Goal: Entertainment & Leisure: Consume media (video, audio)

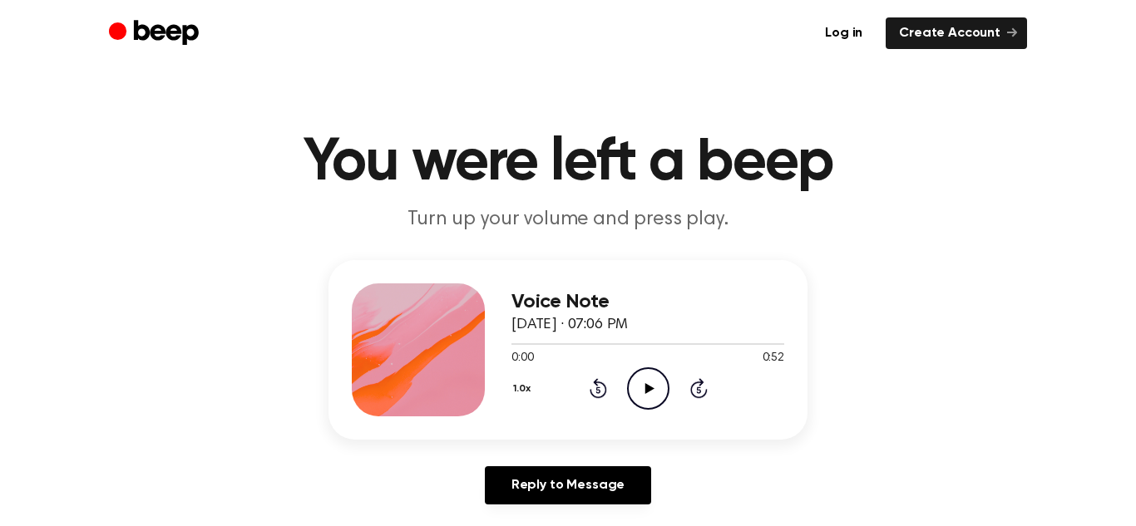
click at [657, 380] on icon "Play Audio" at bounding box center [648, 388] width 42 height 42
click at [653, 376] on icon "Pause Audio" at bounding box center [648, 388] width 42 height 42
click at [517, 347] on div at bounding box center [647, 343] width 273 height 13
click at [622, 388] on div "1.0x Rewind 5 seconds Play Audio Skip 5 seconds" at bounding box center [647, 388] width 273 height 42
click at [633, 389] on icon "Play Audio" at bounding box center [648, 388] width 42 height 42
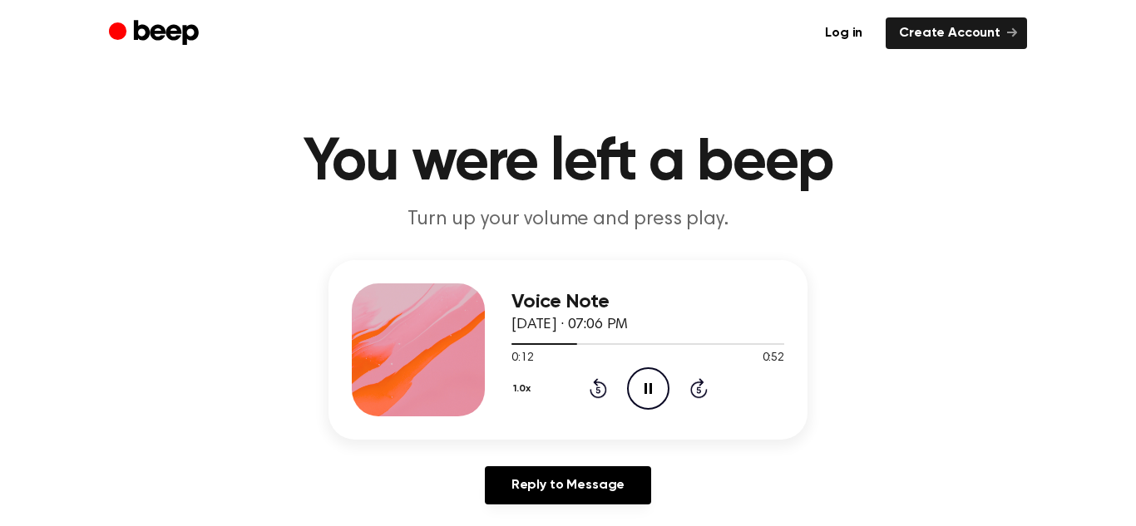
click at [644, 380] on icon "Pause Audio" at bounding box center [648, 388] width 42 height 42
click at [656, 393] on icon "Play Audio" at bounding box center [648, 388] width 42 height 42
click at [648, 402] on icon "Play Audio" at bounding box center [648, 388] width 42 height 42
click at [649, 400] on icon "Play Audio" at bounding box center [648, 388] width 42 height 42
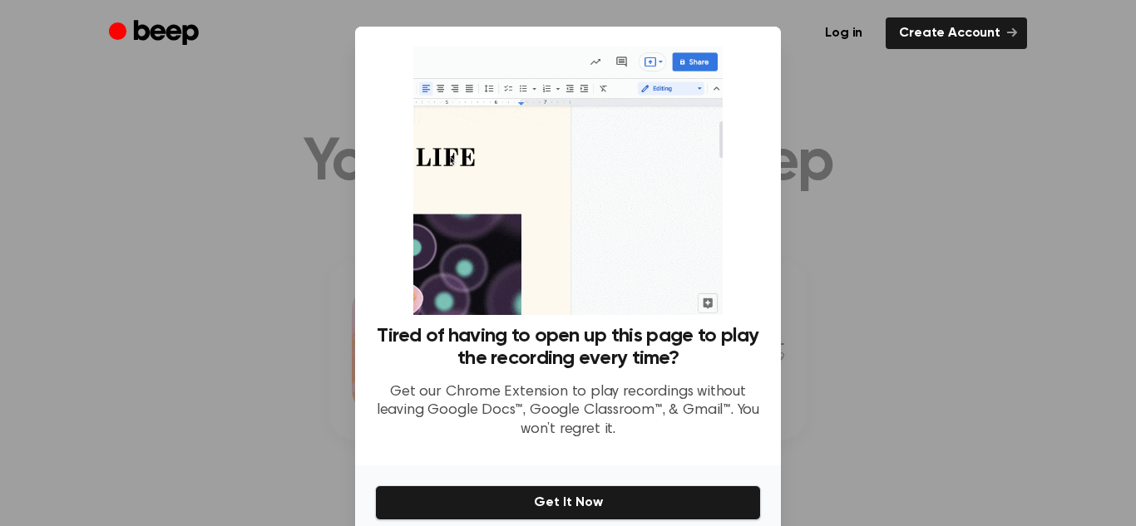
scroll to position [74, 0]
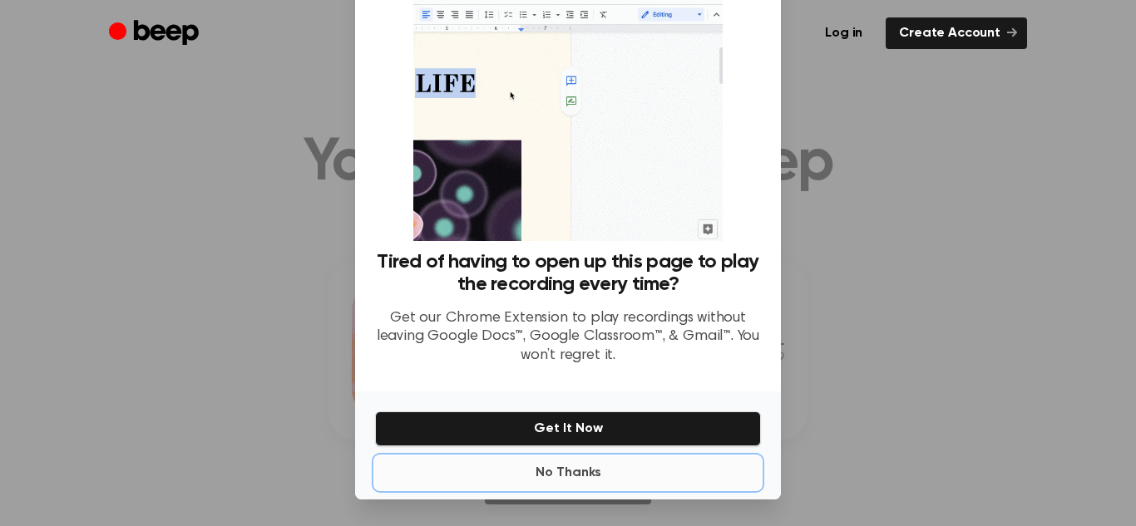
click at [556, 471] on button "No Thanks" at bounding box center [568, 472] width 386 height 33
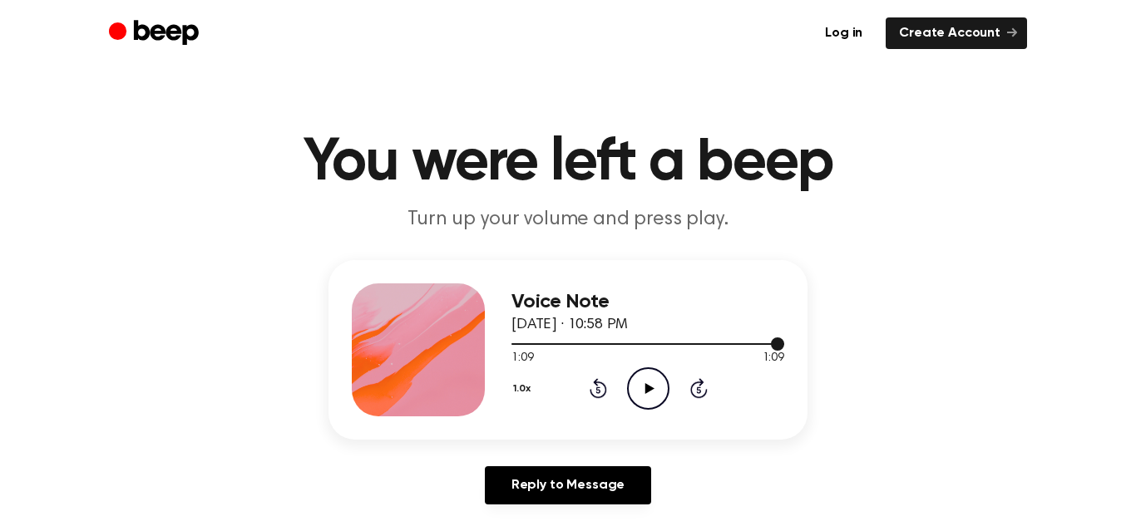
click at [516, 344] on div at bounding box center [647, 343] width 273 height 13
click at [639, 388] on icon "Play Audio" at bounding box center [648, 388] width 42 height 42
click at [633, 365] on div "0:16 1:09" at bounding box center [647, 358] width 273 height 17
click at [646, 374] on icon "Pause Audio" at bounding box center [648, 388] width 42 height 42
click at [638, 401] on icon "Play Audio" at bounding box center [648, 388] width 42 height 42
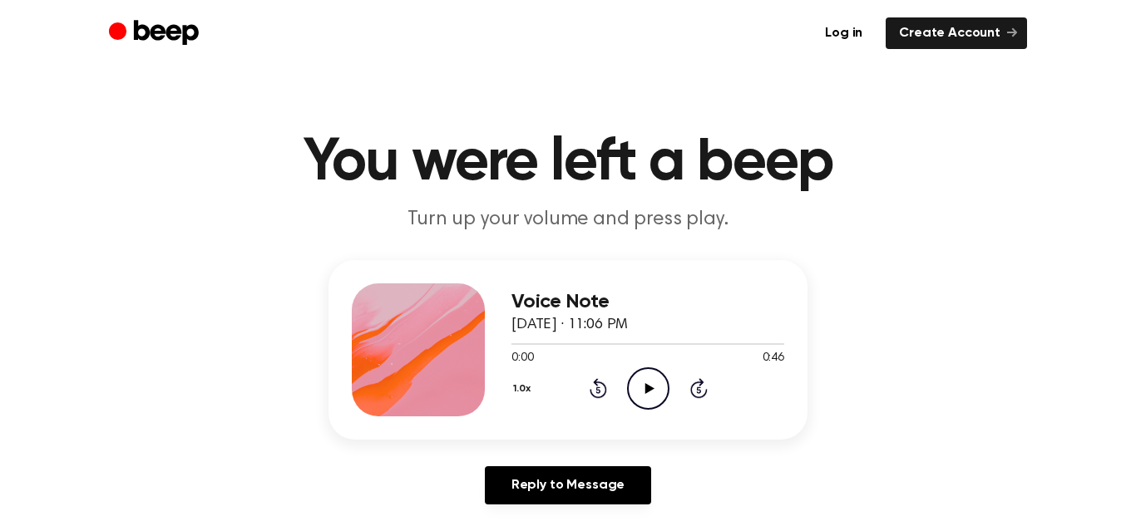
click at [653, 387] on icon "Play Audio" at bounding box center [648, 388] width 42 height 42
click at [515, 352] on span "0:43" at bounding box center [522, 358] width 22 height 17
click at [519, 345] on div at bounding box center [647, 343] width 273 height 13
click at [644, 393] on icon "Play Audio" at bounding box center [648, 388] width 42 height 42
click at [663, 391] on icon "Pause Audio" at bounding box center [648, 388] width 42 height 42
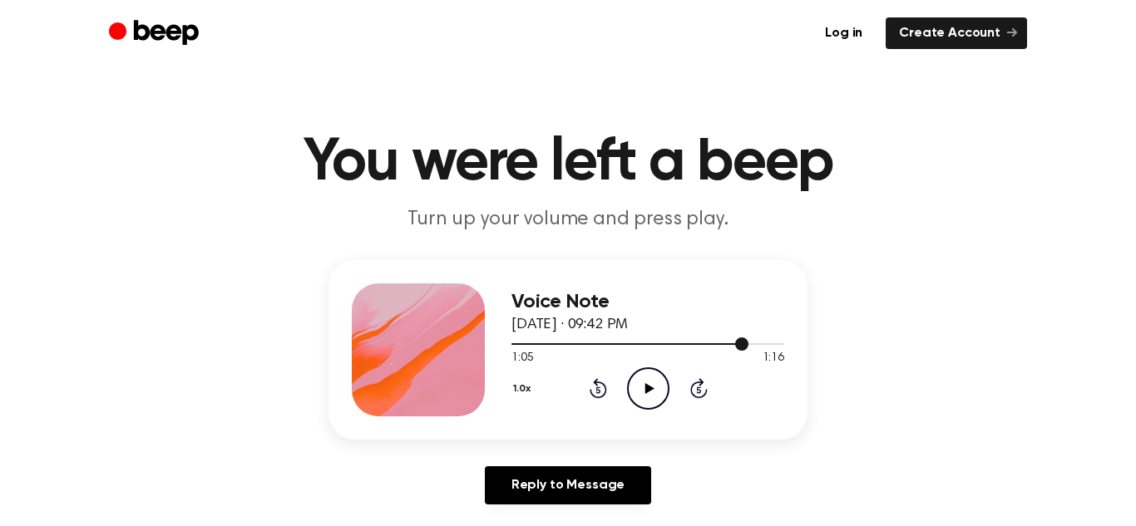
click at [512, 341] on div at bounding box center [647, 343] width 273 height 13
click at [653, 408] on circle at bounding box center [648, 388] width 41 height 41
click at [631, 387] on icon "Pause Audio" at bounding box center [648, 388] width 42 height 42
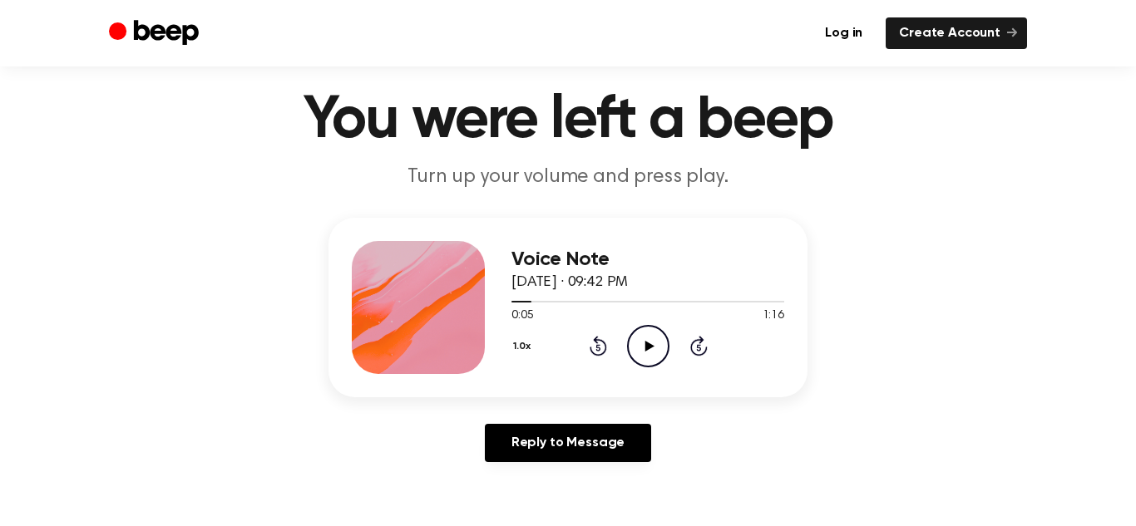
scroll to position [61, 0]
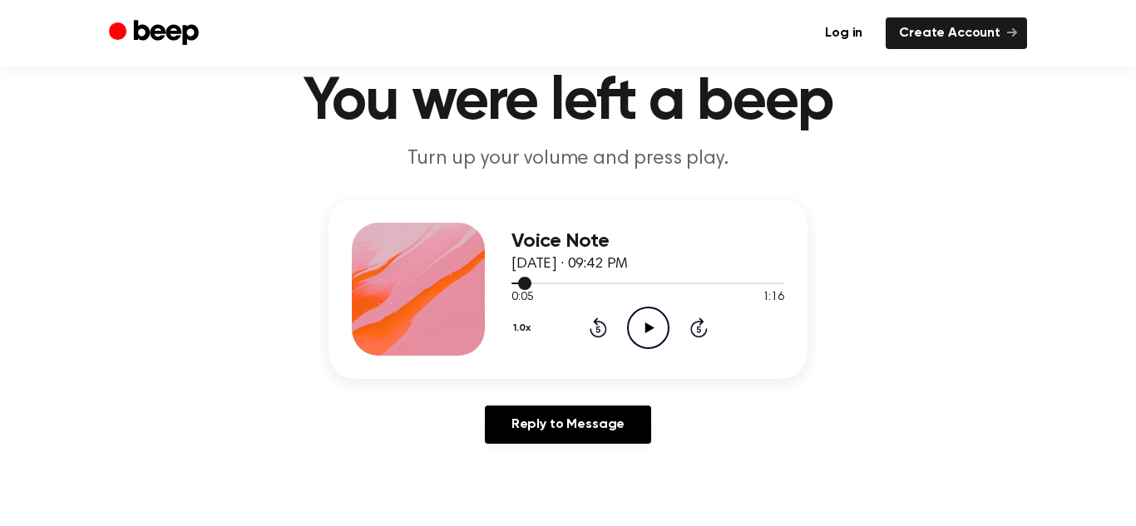
drag, startPoint x: 521, startPoint y: 281, endPoint x: 497, endPoint y: 284, distance: 24.3
click at [497, 284] on div "Voice Note August 28, 2023 · 09:42 PM 0:05 1:16 Your browser does not support t…" at bounding box center [567, 290] width 479 height 180
click at [442, 390] on div "Voice Note August 28, 2023 · 09:42 PM 0:05 1:16 Your browser does not support t…" at bounding box center [568, 329] width 1096 height 258
drag, startPoint x: 528, startPoint y: 280, endPoint x: 448, endPoint y: 283, distance: 79.9
click at [448, 283] on div "Voice Note August 28, 2023 · 09:42 PM 0:05 1:16 Your browser does not support t…" at bounding box center [567, 290] width 479 height 180
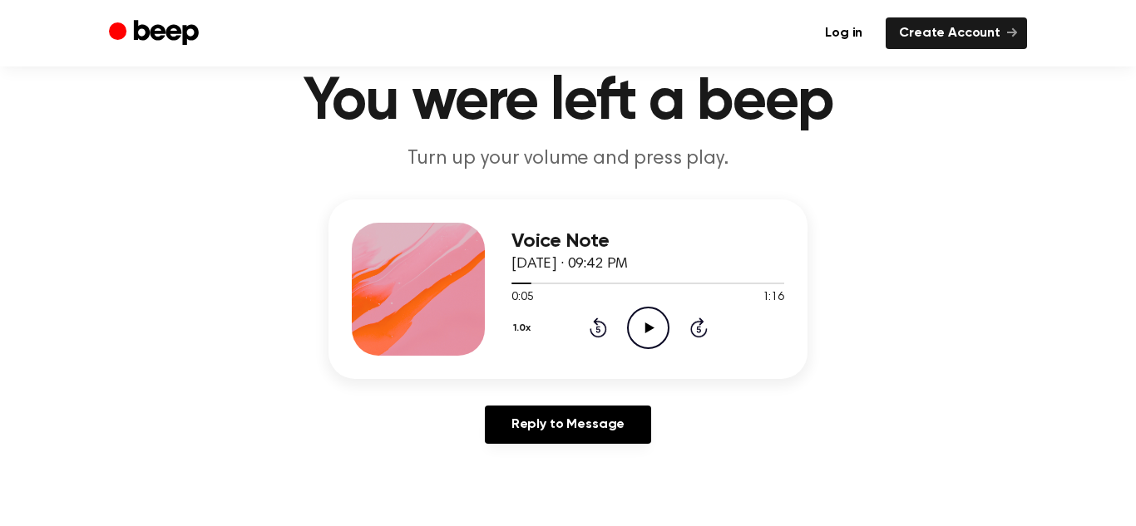
click at [639, 330] on icon "Play Audio" at bounding box center [648, 328] width 42 height 42
drag, startPoint x: 525, startPoint y: 284, endPoint x: 472, endPoint y: 290, distance: 52.7
click at [472, 290] on div "Voice Note August 28, 2023 · 09:42 PM 0:06 1:16 Your browser does not support t…" at bounding box center [567, 290] width 479 height 180
click at [566, 295] on div "0:12 1:16" at bounding box center [647, 297] width 273 height 17
drag, startPoint x: 552, startPoint y: 283, endPoint x: 483, endPoint y: 285, distance: 69.0
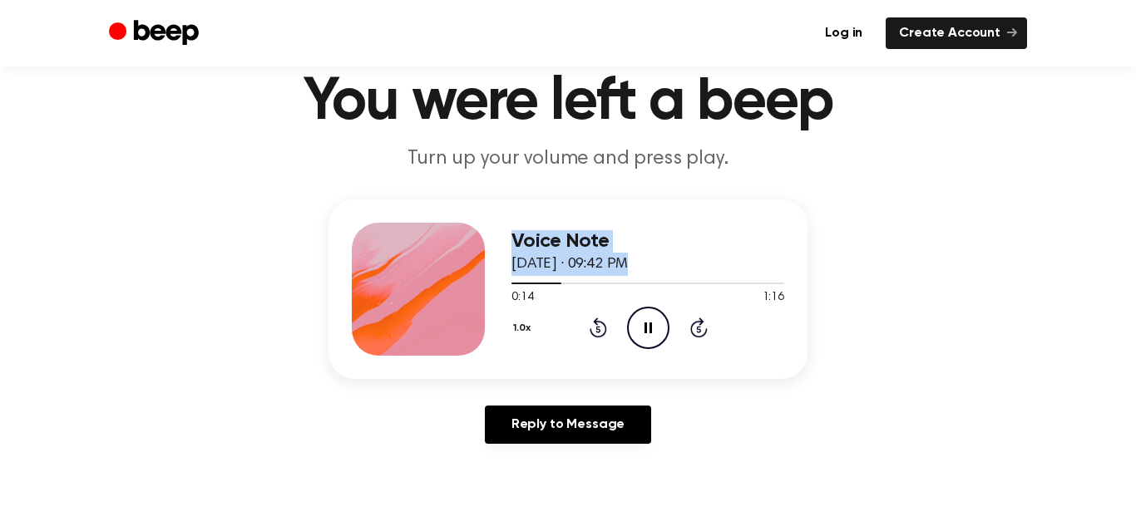
click at [483, 285] on div "Voice Note August 28, 2023 · 09:42 PM 0:14 1:16 Your browser does not support t…" at bounding box center [567, 290] width 479 height 180
click at [579, 288] on div at bounding box center [647, 282] width 273 height 13
drag, startPoint x: 571, startPoint y: 283, endPoint x: 377, endPoint y: 342, distance: 202.5
click at [377, 342] on div "Voice Note August 28, 2023 · 09:42 PM 0:19 1:16 Your browser does not support t…" at bounding box center [567, 290] width 479 height 180
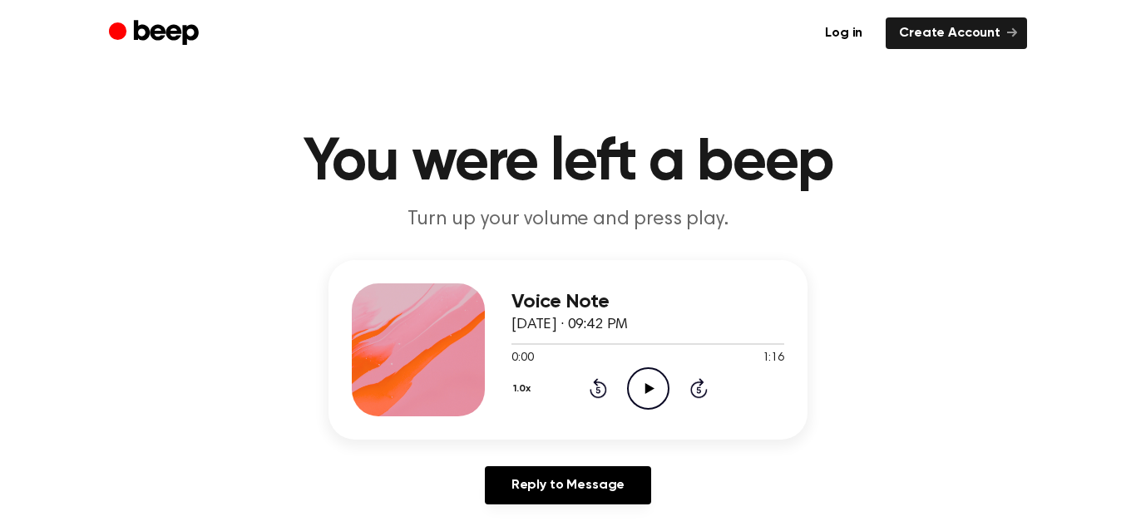
click at [630, 391] on icon "Play Audio" at bounding box center [648, 388] width 42 height 42
click at [643, 373] on icon "Pause Audio" at bounding box center [648, 388] width 42 height 42
